Goal: Check status

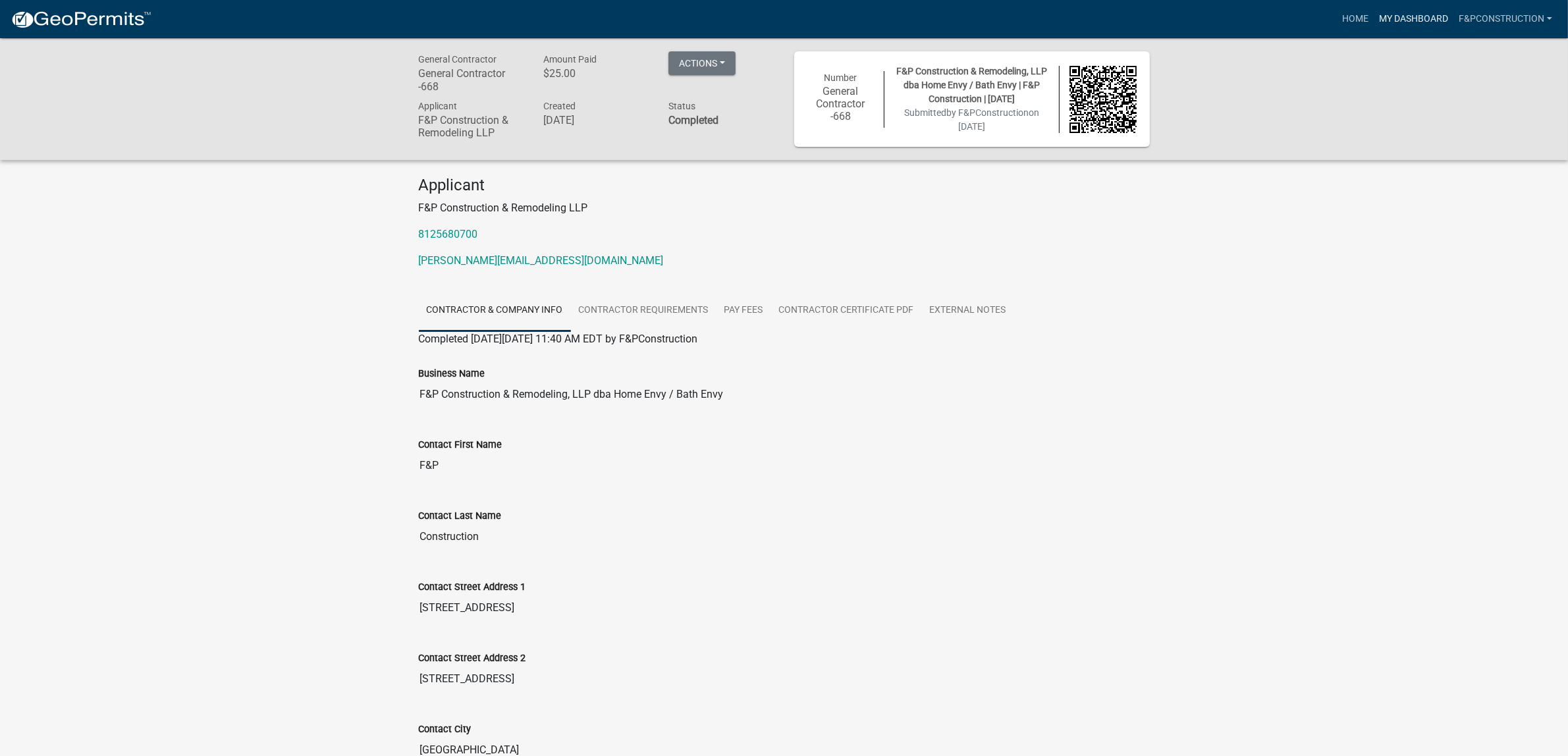
click at [1419, 16] on link "My Dashboard" at bounding box center [1414, 19] width 80 height 25
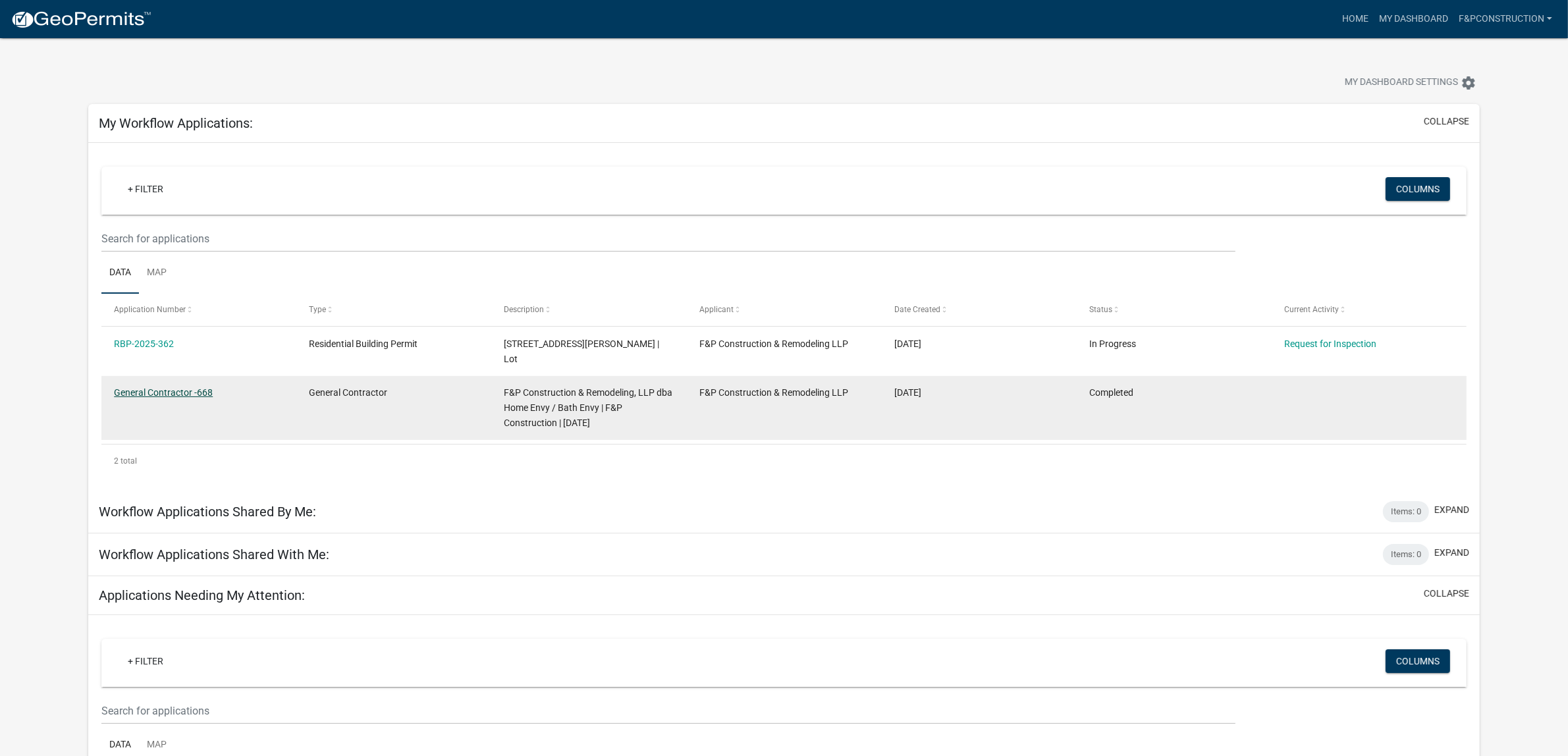
click at [143, 387] on link "General Contractor -668" at bounding box center [163, 392] width 99 height 10
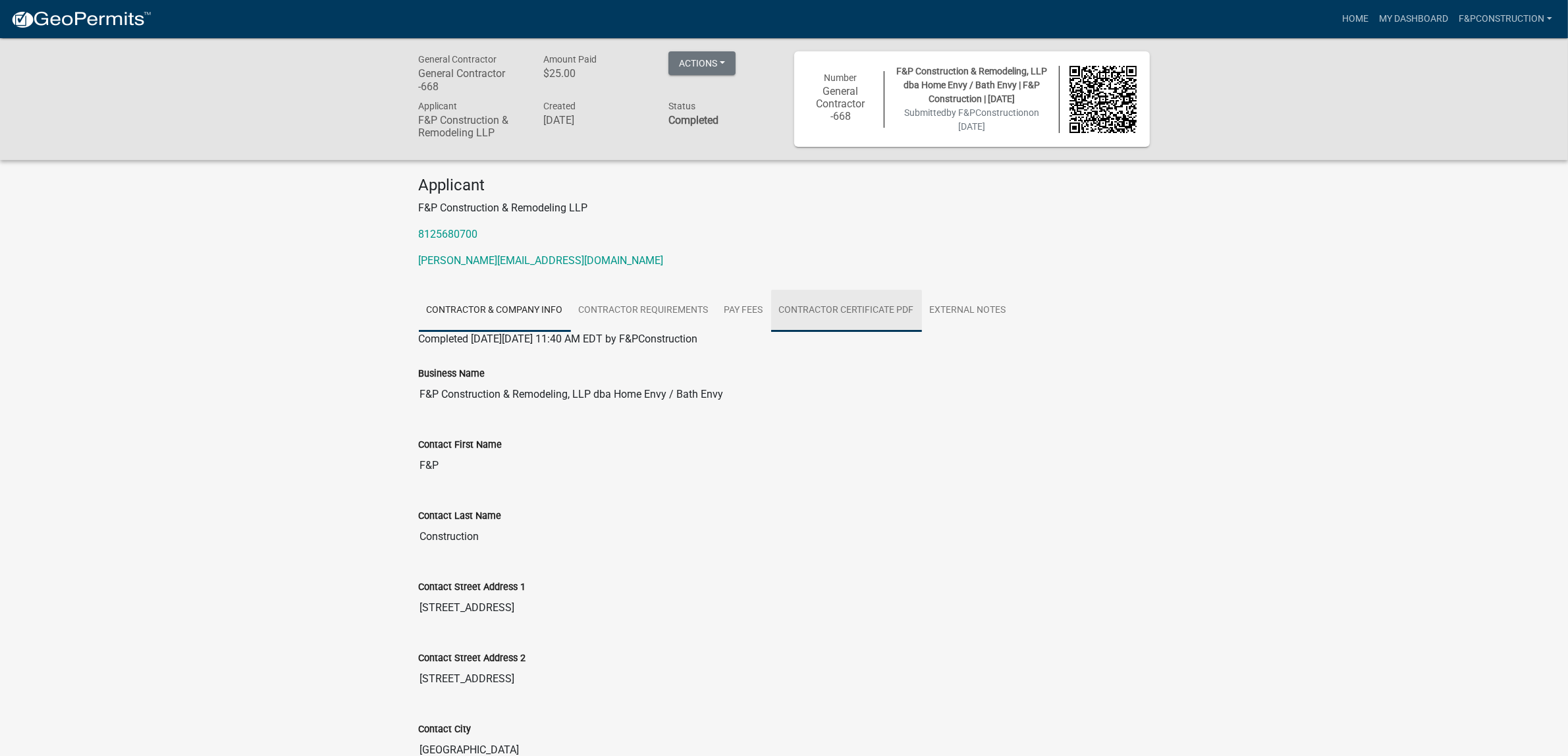
click at [904, 308] on link "Contractor Certificate PDF" at bounding box center [847, 310] width 151 height 42
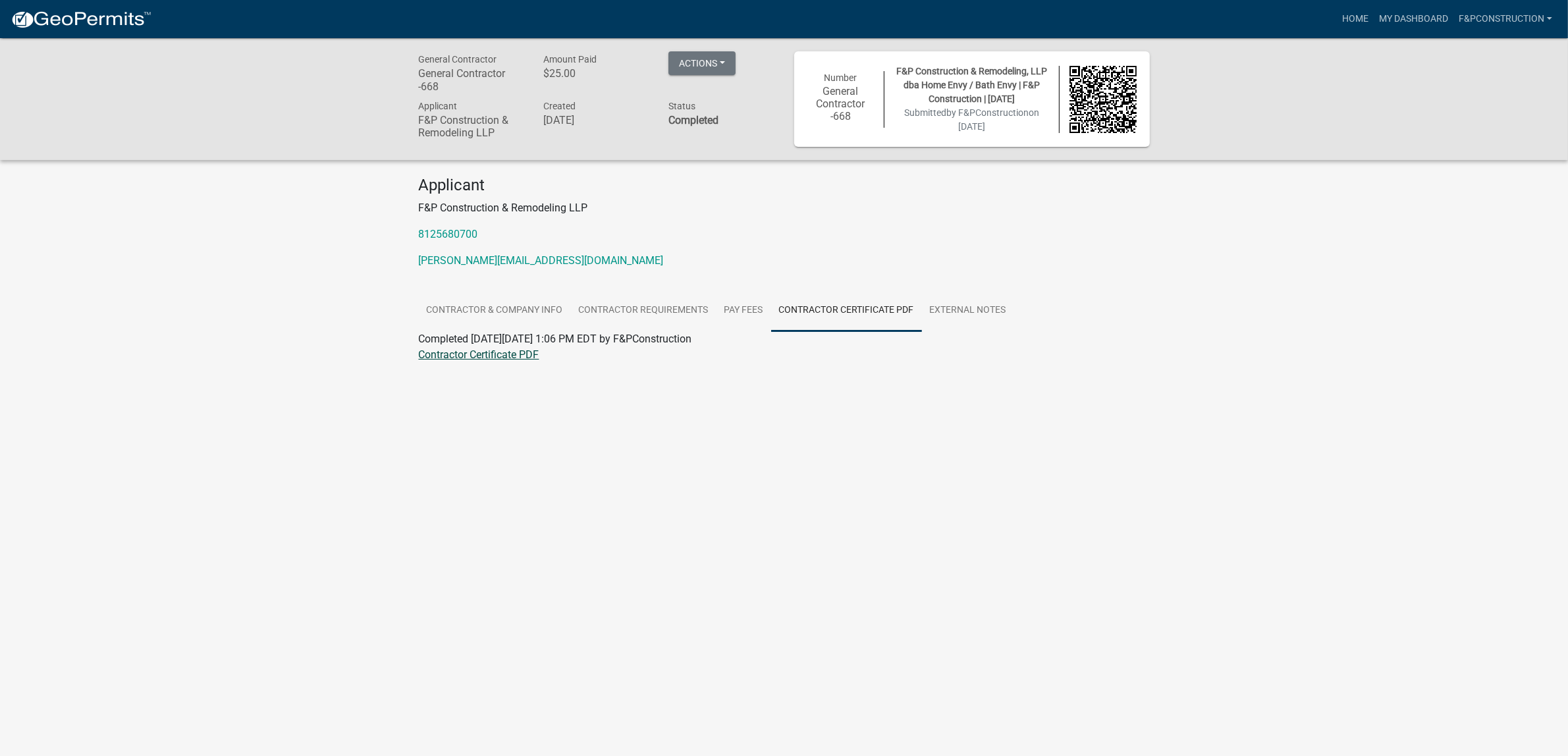
click at [486, 354] on link "Contractor Certificate PDF" at bounding box center [479, 354] width 121 height 12
